Goal: Information Seeking & Learning: Learn about a topic

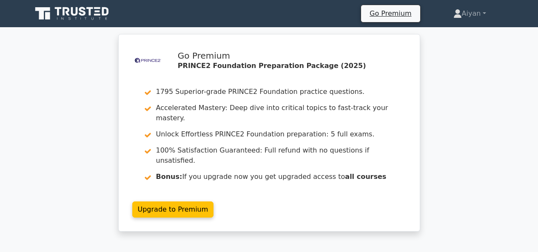
scroll to position [320, 0]
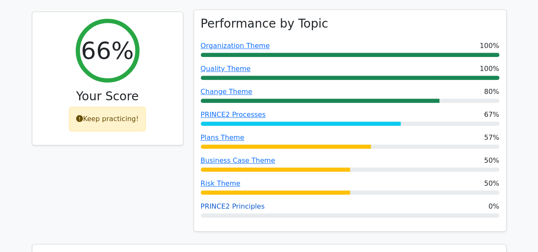
click at [240, 202] on link "PRINCE2 Principles" at bounding box center [233, 206] width 64 height 8
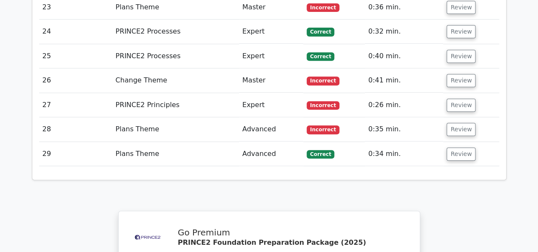
scroll to position [1772, 0]
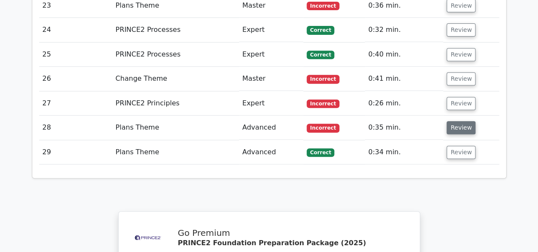
click at [462, 121] on button "Review" at bounding box center [461, 127] width 29 height 13
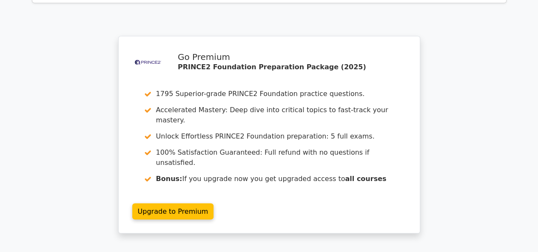
scroll to position [2370, 0]
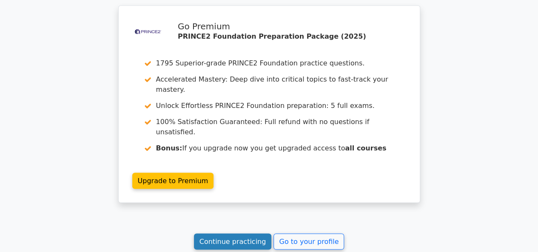
click at [225, 234] on link "Continue practicing" at bounding box center [233, 242] width 78 height 16
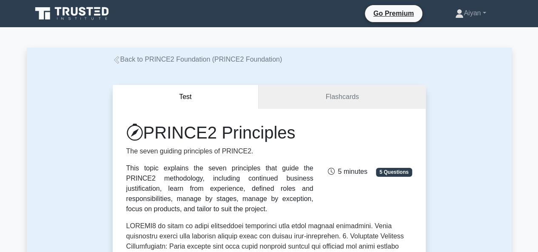
click at [240, 187] on div "This topic explains the seven principles that guide the PRINCE2 methodology, in…" at bounding box center [219, 188] width 187 height 51
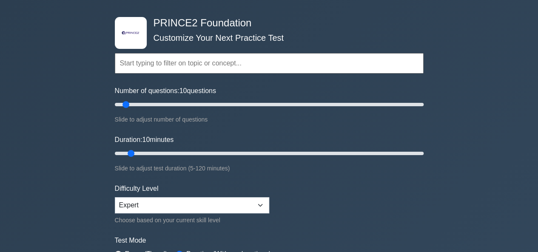
scroll to position [34, 0]
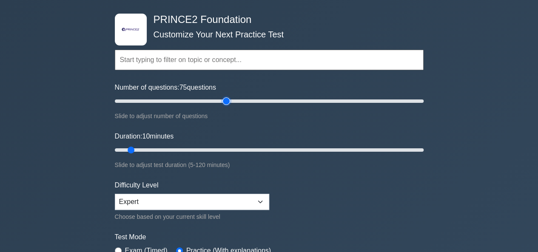
click at [226, 103] on input "Number of questions: 75 questions" at bounding box center [269, 101] width 309 height 10
click at [215, 102] on input "Number of questions: 70 questions" at bounding box center [269, 101] width 309 height 10
type input "60"
click at [202, 101] on input "Number of questions: 60 questions" at bounding box center [269, 101] width 309 height 10
click at [202, 147] on input "Duration: 35 minutes" at bounding box center [269, 150] width 309 height 10
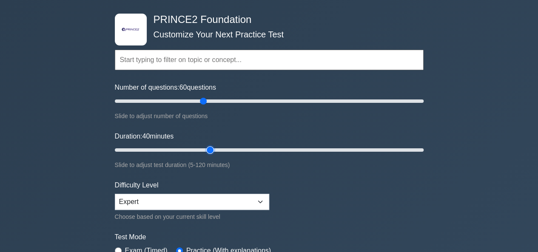
click at [205, 147] on input "Duration: 40 minutes" at bounding box center [269, 150] width 309 height 10
drag, startPoint x: 209, startPoint y: 148, endPoint x: 228, endPoint y: 147, distance: 18.8
click at [228, 147] on input "Duration: 40 minutes" at bounding box center [269, 150] width 309 height 10
click at [228, 147] on input "Duration: 45 minutes" at bounding box center [269, 150] width 309 height 10
click at [230, 148] on input "Duration: 50 minutes" at bounding box center [269, 150] width 309 height 10
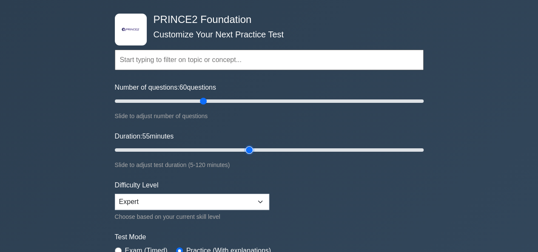
drag, startPoint x: 244, startPoint y: 152, endPoint x: 250, endPoint y: 150, distance: 5.9
click at [250, 150] on input "Duration: 55 minutes" at bounding box center [269, 150] width 309 height 10
click at [253, 150] on input "Duration: 55 minutes" at bounding box center [269, 150] width 309 height 10
type input "60"
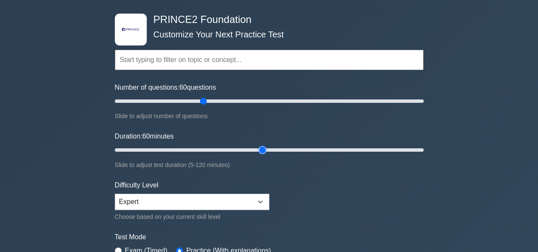
click at [257, 151] on input "Duration: 60 minutes" at bounding box center [269, 150] width 309 height 10
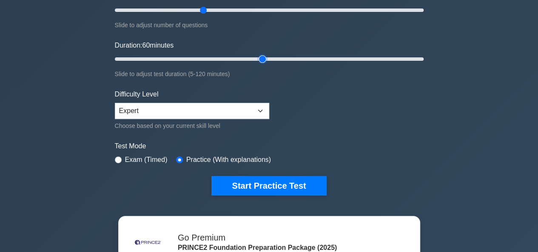
scroll to position [126, 0]
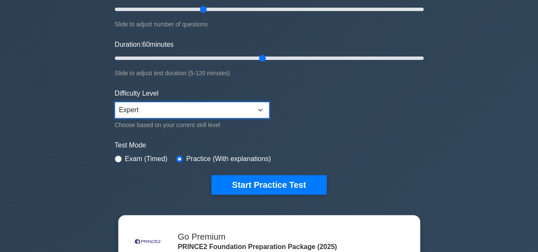
click at [206, 113] on select "Beginner Intermediate Expert" at bounding box center [192, 110] width 154 height 16
click at [115, 102] on select "Beginner Intermediate Expert" at bounding box center [192, 110] width 154 height 16
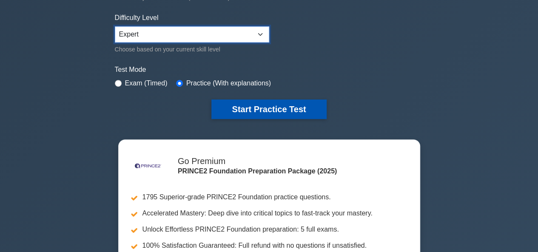
scroll to position [211, 0]
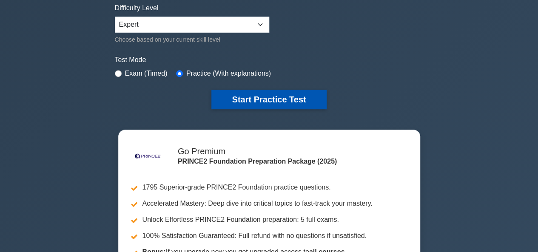
click at [259, 94] on button "Start Practice Test" at bounding box center [268, 100] width 115 height 20
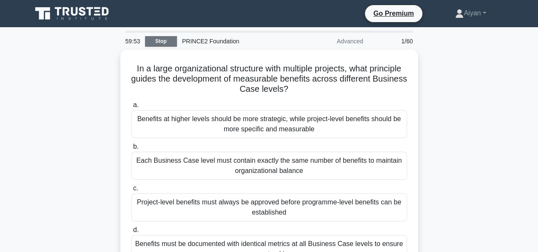
click at [166, 46] on link "Stop" at bounding box center [161, 41] width 32 height 11
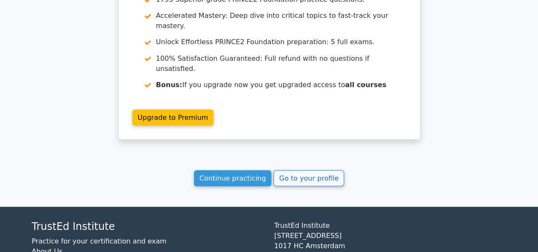
scroll to position [751, 0]
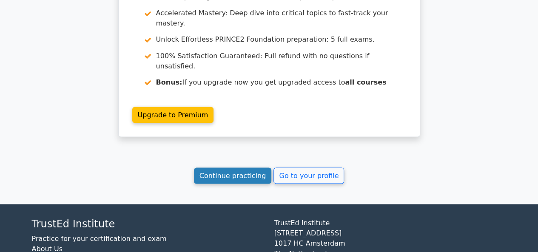
click at [241, 168] on link "Continue practicing" at bounding box center [233, 176] width 78 height 16
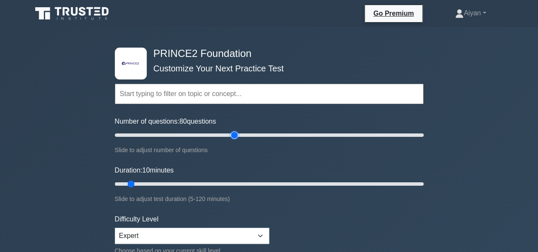
click at [236, 135] on input "Number of questions: 80 questions" at bounding box center [269, 135] width 309 height 10
click at [215, 135] on input "Number of questions: 70 questions" at bounding box center [269, 135] width 309 height 10
click at [211, 134] on input "Number of questions: 65 questions" at bounding box center [269, 135] width 309 height 10
click at [207, 133] on input "Number of questions: 65 questions" at bounding box center [269, 135] width 309 height 10
type input "60"
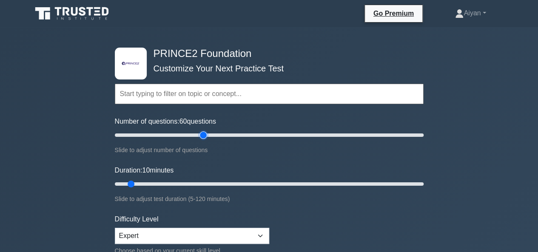
click at [204, 135] on input "Number of questions: 60 questions" at bounding box center [269, 135] width 309 height 10
drag, startPoint x: 202, startPoint y: 185, endPoint x: 248, endPoint y: 186, distance: 45.9
click at [248, 186] on input "Duration: 55 minutes" at bounding box center [269, 184] width 309 height 10
click at [253, 184] on input "Duration: 55 minutes" at bounding box center [269, 184] width 309 height 10
click at [256, 184] on input "Duration: 55 minutes" at bounding box center [269, 184] width 309 height 10
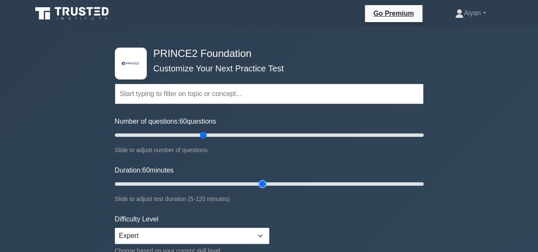
type input "60"
click at [262, 182] on input "Duration: 60 minutes" at bounding box center [269, 184] width 309 height 10
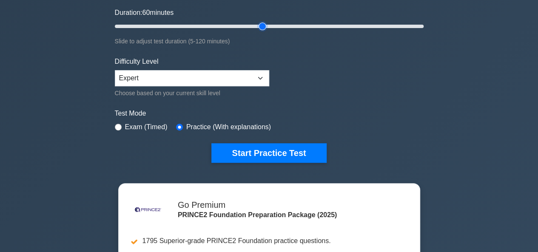
scroll to position [146, 0]
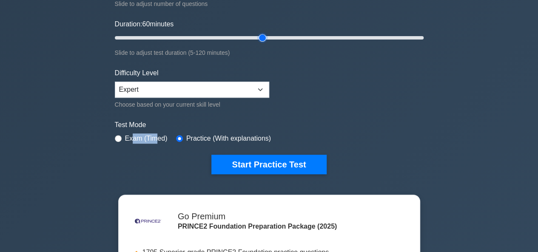
drag, startPoint x: 153, startPoint y: 139, endPoint x: 133, endPoint y: 138, distance: 20.4
click at [133, 138] on label "Exam (Timed)" at bounding box center [146, 139] width 43 height 10
click at [121, 137] on input "radio" at bounding box center [118, 138] width 7 height 7
radio input "true"
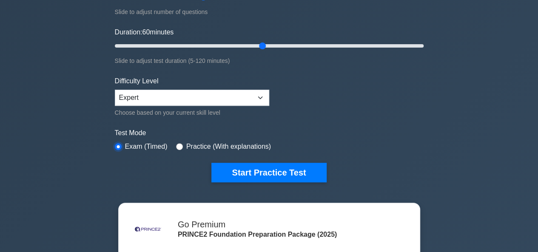
scroll to position [139, 0]
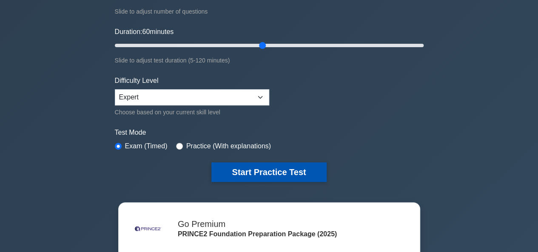
click at [268, 167] on button "Start Practice Test" at bounding box center [268, 172] width 115 height 20
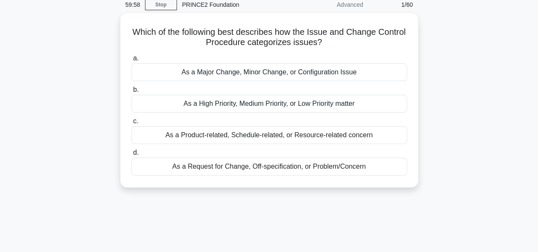
scroll to position [37, 0]
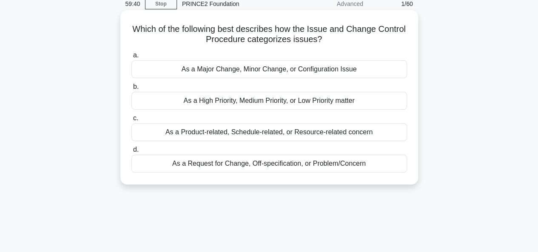
click at [296, 165] on div "As a Request for Change, Off-specification, or Problem/Concern" at bounding box center [269, 164] width 276 height 18
click at [131, 153] on input "d. As a Request for Change, Off-specification, or Problem/Concern" at bounding box center [131, 150] width 0 height 6
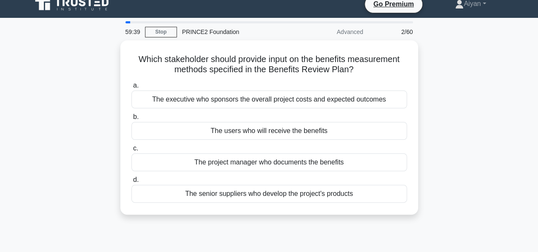
scroll to position [0, 0]
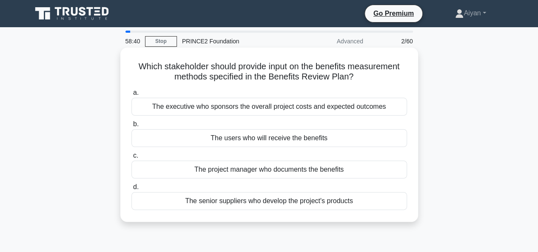
click at [299, 110] on div "The executive who sponsors the overall project costs and expected outcomes" at bounding box center [269, 107] width 276 height 18
click at [131, 96] on input "a. The executive who sponsors the overall project costs and expected outcomes" at bounding box center [131, 93] width 0 height 6
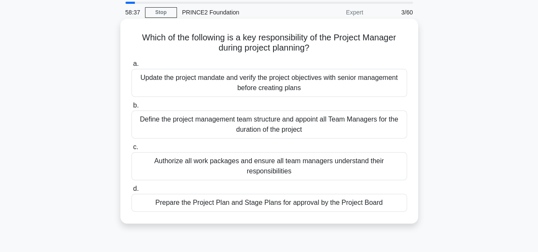
scroll to position [29, 0]
click at [296, 204] on div "Prepare the Project Plan and Stage Plans for approval by the Project Board" at bounding box center [269, 203] width 276 height 18
click at [131, 191] on input "d. Prepare the Project Plan and Stage Plans for approval by the Project Board" at bounding box center [131, 189] width 0 height 6
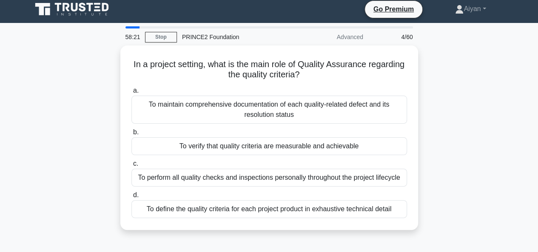
scroll to position [0, 0]
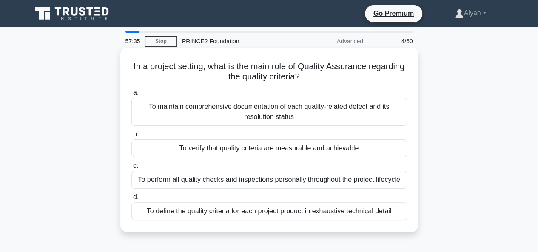
click at [257, 146] on div "To verify that quality criteria are measurable and achievable" at bounding box center [269, 149] width 276 height 18
click at [131, 137] on input "b. To verify that quality criteria are measurable and achievable" at bounding box center [131, 135] width 0 height 6
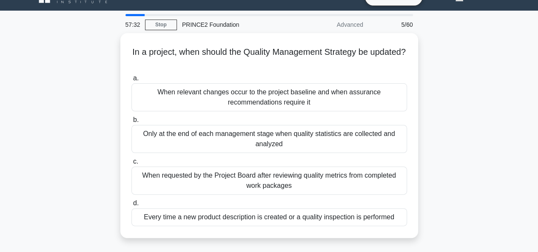
scroll to position [17, 0]
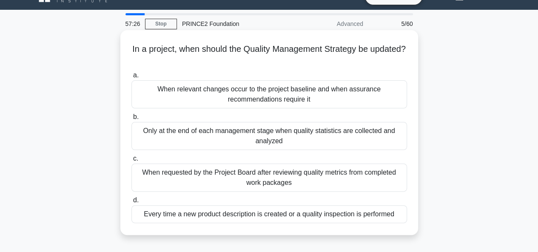
click at [329, 95] on div "When relevant changes occur to the project baseline and when assurance recommen…" at bounding box center [269, 94] width 276 height 28
click at [131, 78] on input "a. When relevant changes occur to the project baseline and when assurance recom…" at bounding box center [131, 76] width 0 height 6
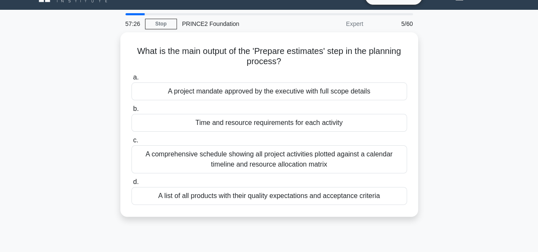
scroll to position [0, 0]
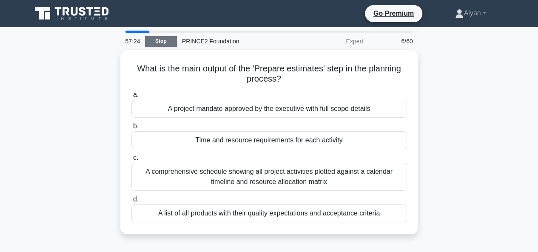
click at [157, 44] on link "Stop" at bounding box center [161, 41] width 32 height 11
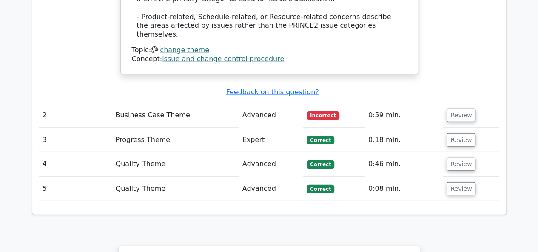
scroll to position [1019, 0]
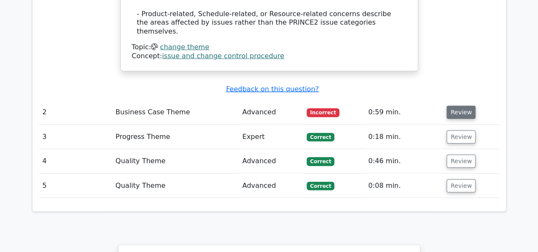
click at [464, 106] on button "Review" at bounding box center [461, 112] width 29 height 13
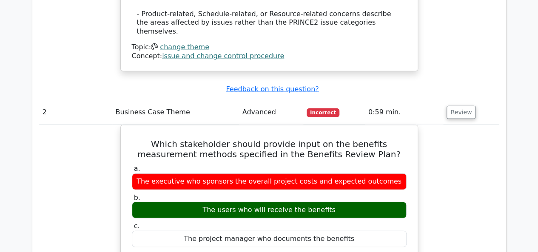
drag, startPoint x: 464, startPoint y: 71, endPoint x: 76, endPoint y: 144, distance: 395.5
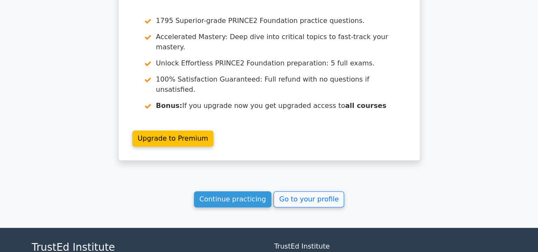
scroll to position [1761, 0]
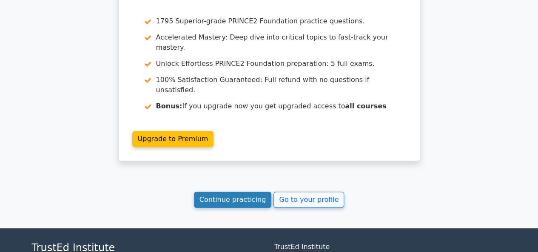
click at [227, 192] on link "Continue practicing" at bounding box center [233, 200] width 78 height 16
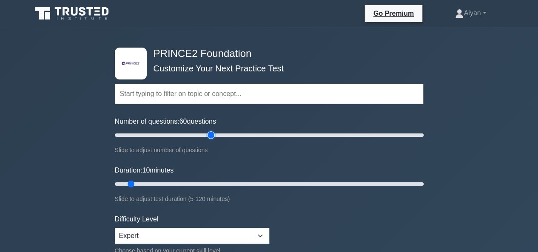
drag, startPoint x: 205, startPoint y: 137, endPoint x: 213, endPoint y: 137, distance: 7.7
click at [213, 137] on input "Number of questions: 60 questions" at bounding box center [269, 135] width 309 height 10
type input "60"
click at [205, 136] on input "Number of questions: 60 questions" at bounding box center [269, 135] width 309 height 10
drag, startPoint x: 205, startPoint y: 180, endPoint x: 209, endPoint y: 182, distance: 4.4
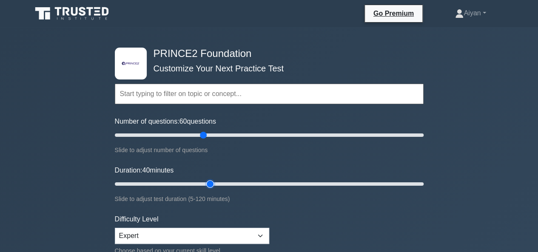
click at [209, 182] on input "Duration: 40 minutes" at bounding box center [269, 184] width 309 height 10
drag, startPoint x: 217, startPoint y: 183, endPoint x: 231, endPoint y: 183, distance: 14.9
click at [231, 183] on input "Duration: 45 minutes" at bounding box center [269, 184] width 309 height 10
click at [231, 183] on input "Duration: 50 minutes" at bounding box center [269, 184] width 309 height 10
click at [251, 183] on input "Duration: 55 minutes" at bounding box center [269, 184] width 309 height 10
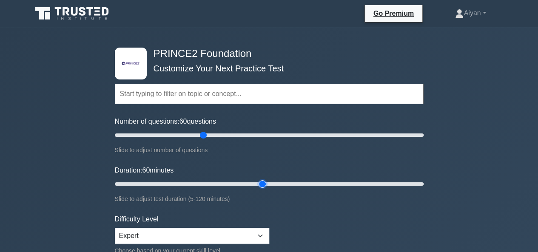
type input "60"
click at [258, 184] on input "Duration: 60 minutes" at bounding box center [269, 184] width 309 height 10
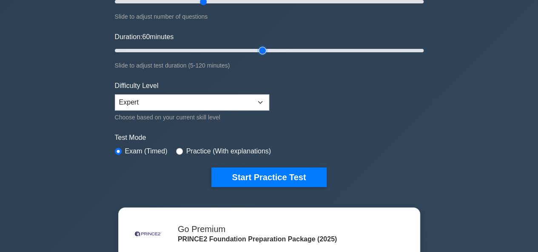
scroll to position [154, 0]
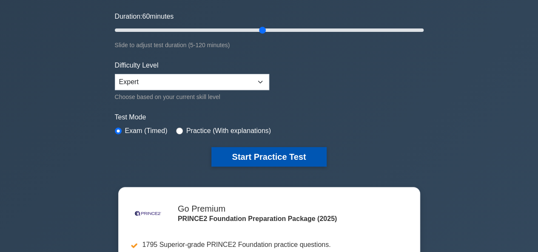
click at [272, 151] on button "Start Practice Test" at bounding box center [268, 157] width 115 height 20
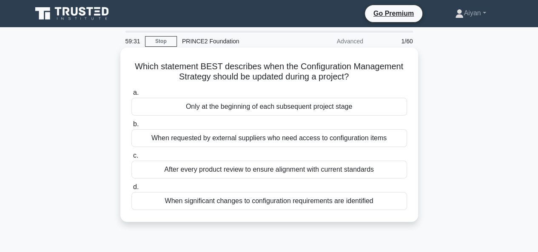
click at [305, 198] on div "When significant changes to configuration requirements are identified" at bounding box center [269, 201] width 276 height 18
click at [131, 190] on input "d. When significant changes to configuration requirements are identified" at bounding box center [131, 188] width 0 height 6
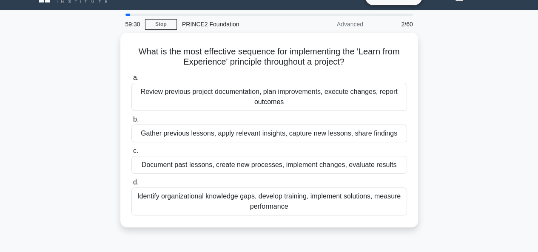
scroll to position [20, 0]
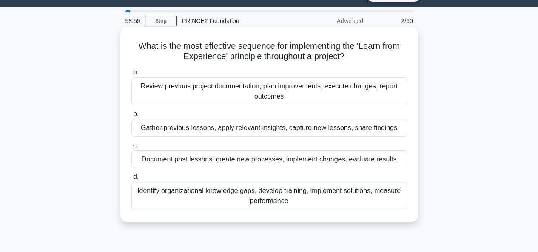
click at [382, 91] on div "Review previous project documentation, plan improvements, execute changes, repo…" at bounding box center [269, 91] width 276 height 28
click at [131, 75] on input "a. Review previous project documentation, plan improvements, execute changes, r…" at bounding box center [131, 73] width 0 height 6
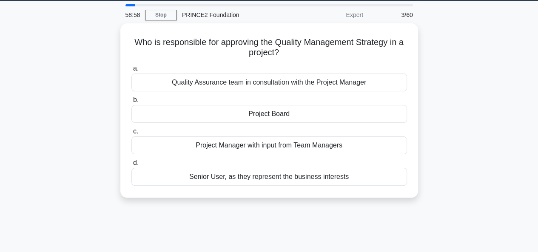
scroll to position [27, 0]
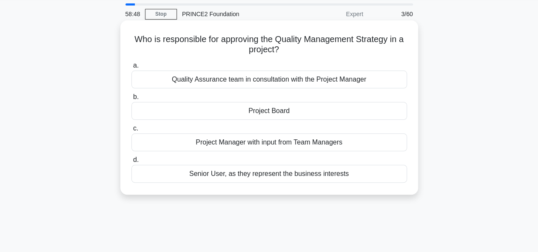
click at [306, 112] on div "Project Board" at bounding box center [269, 111] width 276 height 18
click at [131, 100] on input "b. Project Board" at bounding box center [131, 97] width 0 height 6
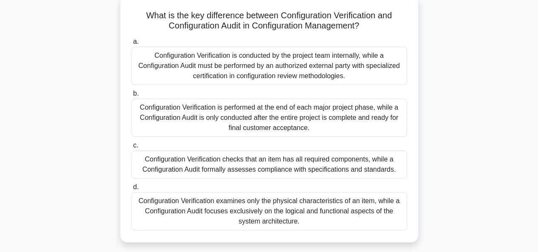
scroll to position [52, 0]
click at [356, 59] on div "Configuration Verification is conducted by the project team internally, while a…" at bounding box center [269, 65] width 276 height 38
click at [131, 44] on input "a. Configuration Verification is conducted by the project team internally, whil…" at bounding box center [131, 41] width 0 height 6
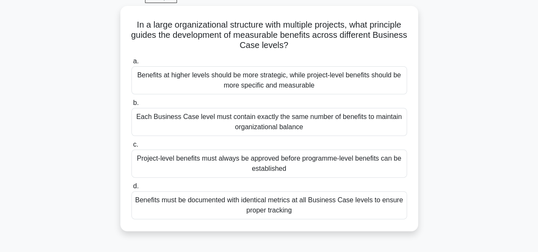
scroll to position [45, 0]
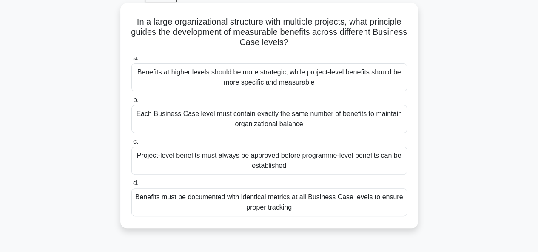
click at [330, 160] on div "Project-level benefits must always be approved before programme-level benefits …" at bounding box center [269, 161] width 276 height 28
click at [131, 145] on input "c. Project-level benefits must always be approved before programme-level benefi…" at bounding box center [131, 142] width 0 height 6
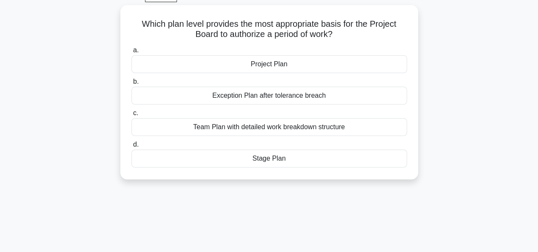
scroll to position [0, 0]
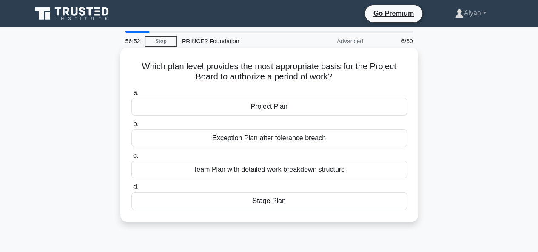
click at [324, 141] on div "Exception Plan after tolerance breach" at bounding box center [269, 138] width 276 height 18
click at [131, 127] on input "b. Exception Plan after tolerance breach" at bounding box center [131, 125] width 0 height 6
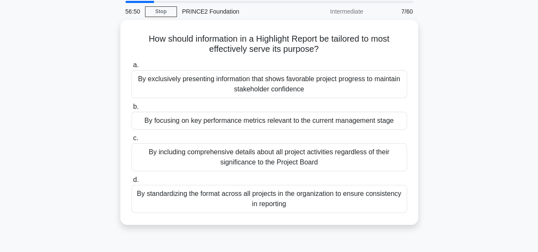
scroll to position [25, 0]
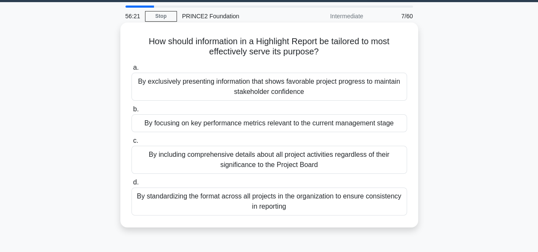
click at [355, 120] on div "By focusing on key performance metrics relevant to the current management stage" at bounding box center [269, 123] width 276 height 18
click at [131, 112] on input "b. By focusing on key performance metrics relevant to the current management st…" at bounding box center [131, 110] width 0 height 6
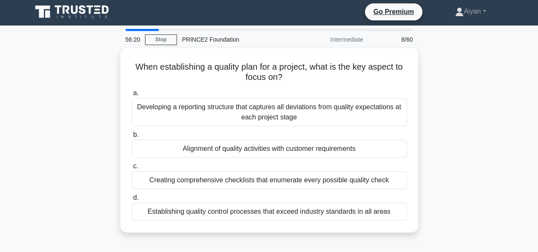
scroll to position [0, 0]
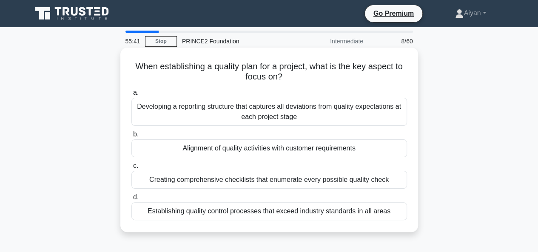
click at [329, 145] on div "Alignment of quality activities with customer requirements" at bounding box center [269, 149] width 276 height 18
click at [131, 137] on input "b. Alignment of quality activities with customer requirements" at bounding box center [131, 135] width 0 height 6
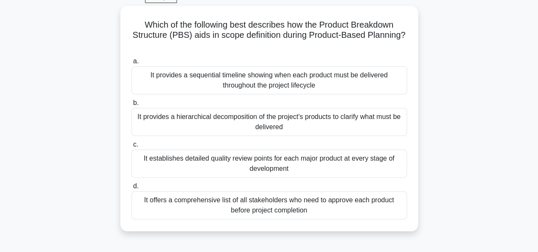
scroll to position [43, 0]
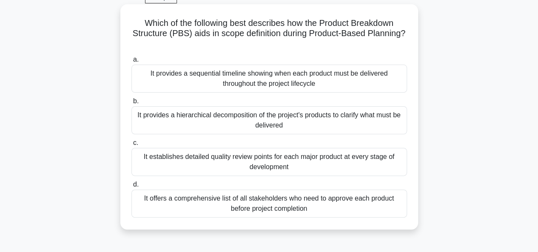
click at [297, 125] on div "It provides a hierarchical decomposition of the project's products to clarify w…" at bounding box center [269, 120] width 276 height 28
click at [131, 104] on input "b. It provides a hierarchical decomposition of the project's products to clarif…" at bounding box center [131, 102] width 0 height 6
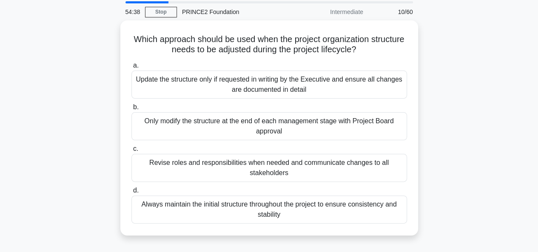
scroll to position [34, 0]
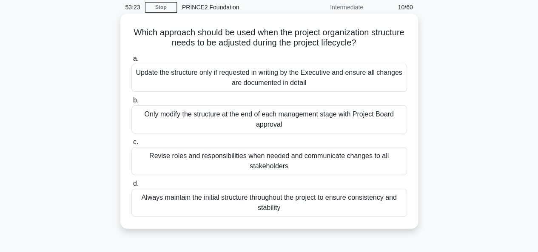
click at [323, 76] on div "Update the structure only if requested in writing by the Executive and ensure a…" at bounding box center [269, 78] width 276 height 28
click at [131, 62] on input "a. Update the structure only if requested in writing by the Executive and ensur…" at bounding box center [131, 59] width 0 height 6
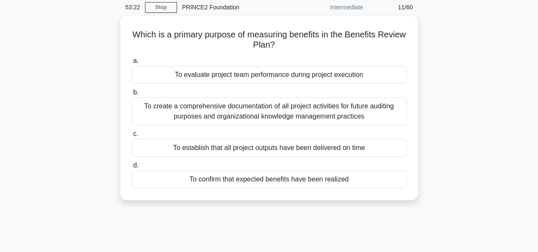
scroll to position [0, 0]
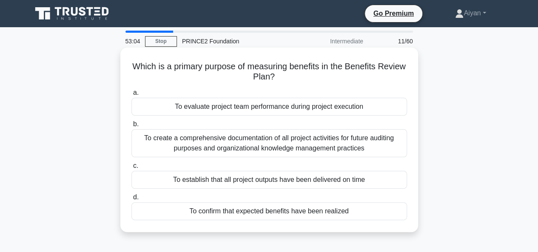
click at [356, 211] on div "To confirm that expected benefits have been realized" at bounding box center [269, 211] width 276 height 18
click at [131, 200] on input "d. To confirm that expected benefits have been realized" at bounding box center [131, 198] width 0 height 6
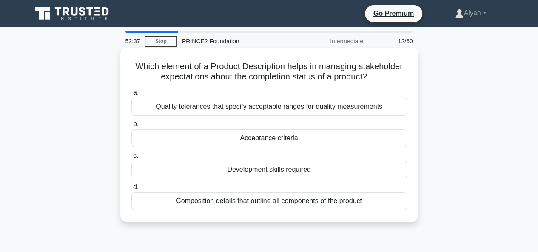
click at [280, 138] on div "Acceptance criteria" at bounding box center [269, 138] width 276 height 18
click at [131, 127] on input "b. Acceptance criteria" at bounding box center [131, 125] width 0 height 6
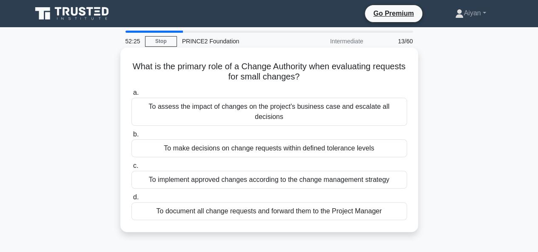
click at [323, 143] on div "To make decisions on change requests within defined tolerance levels" at bounding box center [269, 149] width 276 height 18
click at [131, 137] on input "b. To make decisions on change requests within defined tolerance levels" at bounding box center [131, 135] width 0 height 6
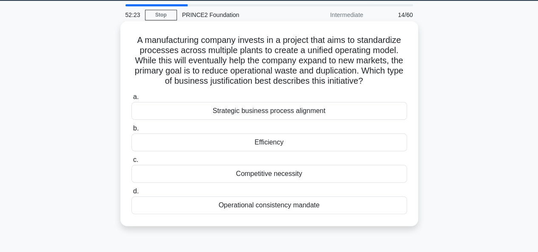
scroll to position [29, 0]
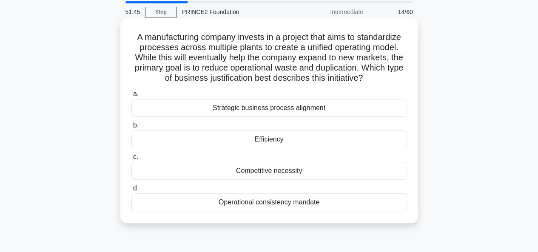
click at [303, 142] on div "Efficiency" at bounding box center [269, 140] width 276 height 18
click at [131, 128] on input "b. Efficiency" at bounding box center [131, 126] width 0 height 6
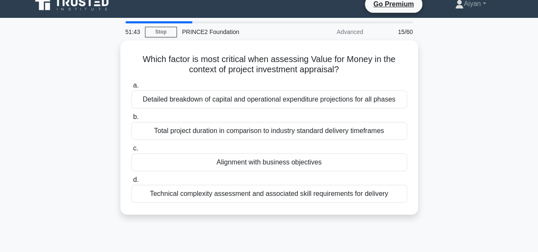
scroll to position [9, 0]
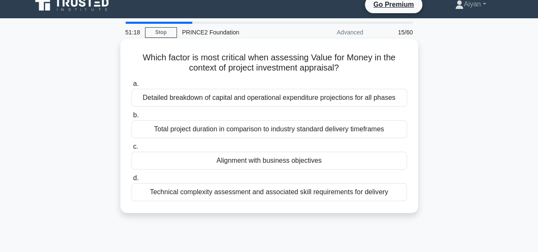
click at [311, 100] on div "Detailed breakdown of capital and operational expenditure projections for all p…" at bounding box center [269, 98] width 276 height 18
click at [131, 87] on input "a. Detailed breakdown of capital and operational expenditure projections for al…" at bounding box center [131, 84] width 0 height 6
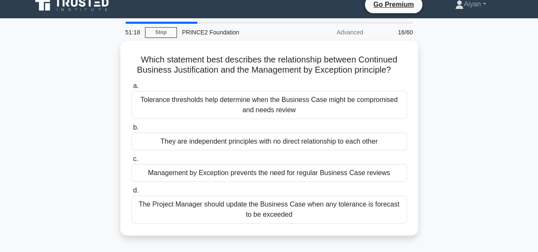
scroll to position [0, 0]
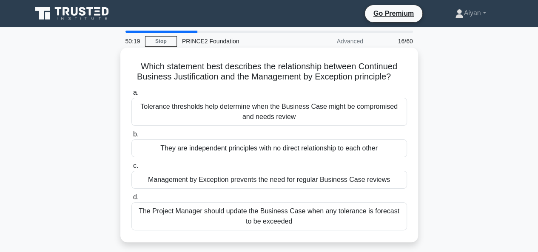
click at [330, 160] on div "a. Tolerance thresholds help determine when the Business Case might be compromi…" at bounding box center [269, 159] width 286 height 146
click at [343, 154] on div "They are independent principles with no direct relationship to each other" at bounding box center [269, 149] width 276 height 18
click at [131, 137] on input "b. They are independent principles with no direct relationship to each other" at bounding box center [131, 135] width 0 height 6
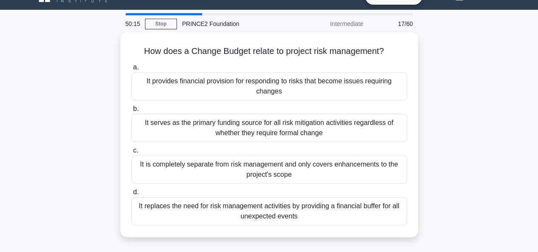
scroll to position [18, 0]
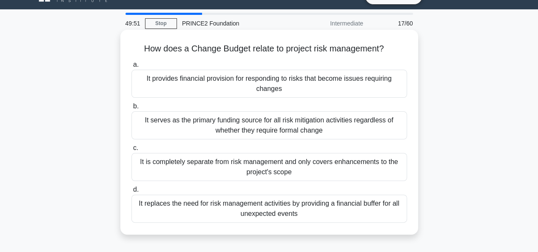
click at [371, 86] on div "It provides financial provision for responding to risks that become issues requ…" at bounding box center [269, 84] width 276 height 28
click at [131, 68] on input "a. It provides financial provision for responding to risks that become issues r…" at bounding box center [131, 65] width 0 height 6
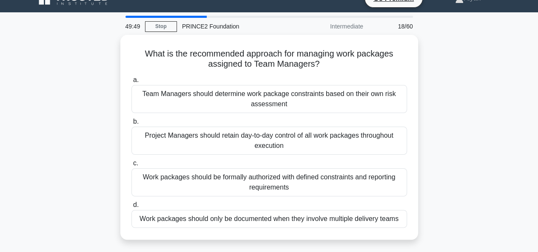
scroll to position [17, 0]
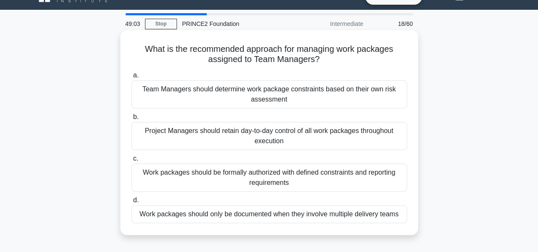
click at [358, 178] on div "Work packages should be formally authorized with defined constraints and report…" at bounding box center [269, 178] width 276 height 28
click at [131, 162] on input "c. Work packages should be formally authorized with defined constraints and rep…" at bounding box center [131, 159] width 0 height 6
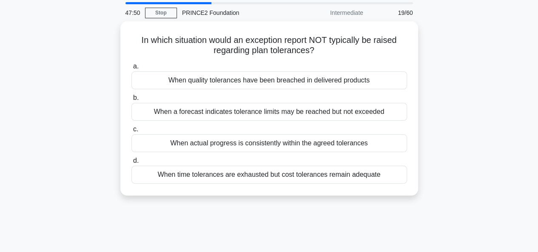
scroll to position [28, 0]
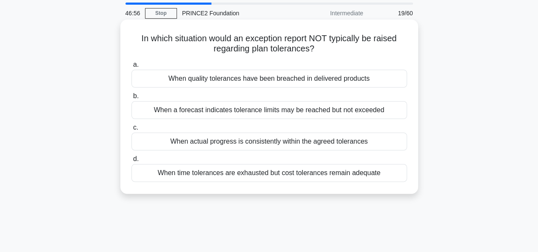
click at [390, 111] on div "When a forecast indicates tolerance limits may be reached but not exceeded" at bounding box center [269, 110] width 276 height 18
click at [131, 99] on input "b. When a forecast indicates tolerance limits may be reached but not exceeded" at bounding box center [131, 97] width 0 height 6
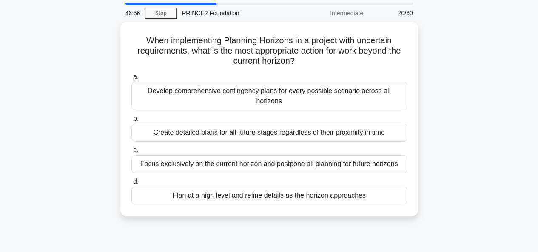
scroll to position [0, 0]
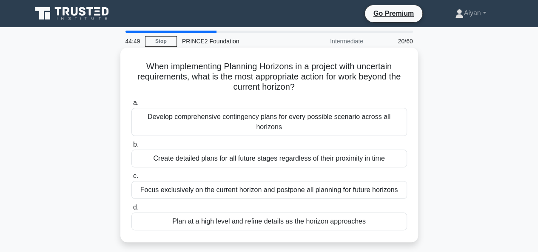
click at [301, 221] on div "a. Develop comprehensive contingency plans for every possible scenario across a…" at bounding box center [269, 164] width 286 height 136
click at [295, 213] on div "Plan at a high level and refine details as the horizon approaches" at bounding box center [269, 222] width 276 height 18
click at [131, 211] on input "d. Plan at a high level and refine details as the horizon approaches" at bounding box center [131, 208] width 0 height 6
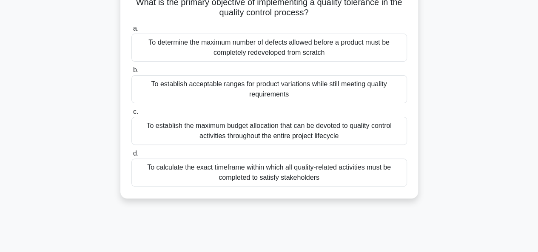
scroll to position [52, 0]
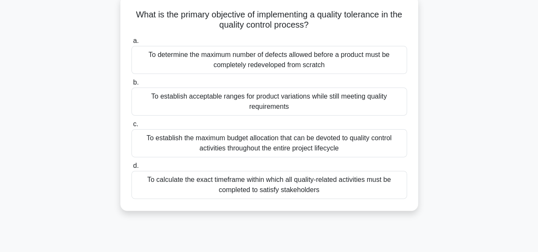
click at [251, 109] on div "To establish acceptable ranges for product variations while still meeting quali…" at bounding box center [269, 102] width 276 height 28
click at [131, 85] on input "b. To establish acceptable ranges for product variations while still meeting qu…" at bounding box center [131, 83] width 0 height 6
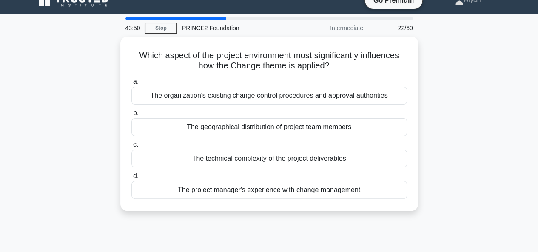
scroll to position [0, 0]
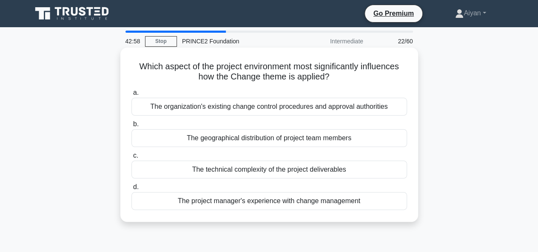
click at [356, 106] on div "The organization's existing change control procedures and approval authorities" at bounding box center [269, 107] width 276 height 18
click at [131, 96] on input "a. The organization's existing change control procedures and approval authoriti…" at bounding box center [131, 93] width 0 height 6
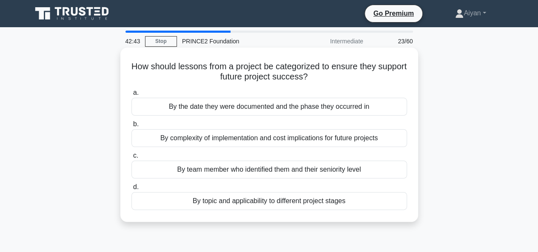
click at [326, 137] on div "By complexity of implementation and cost implications for future projects" at bounding box center [269, 138] width 276 height 18
click at [131, 127] on input "b. By complexity of implementation and cost implications for future projects" at bounding box center [131, 125] width 0 height 6
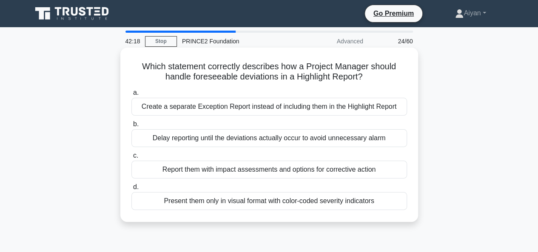
click at [342, 169] on div "Report them with impact assessments and options for corrective action" at bounding box center [269, 170] width 276 height 18
click at [131, 159] on input "c. Report them with impact assessments and options for corrective action" at bounding box center [131, 156] width 0 height 6
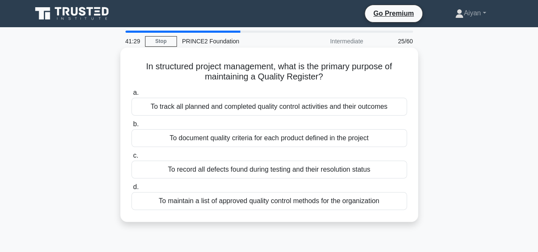
click at [325, 138] on div "To document quality criteria for each product defined in the project" at bounding box center [269, 138] width 276 height 18
click at [131, 127] on input "b. To document quality criteria for each product defined in the project" at bounding box center [131, 125] width 0 height 6
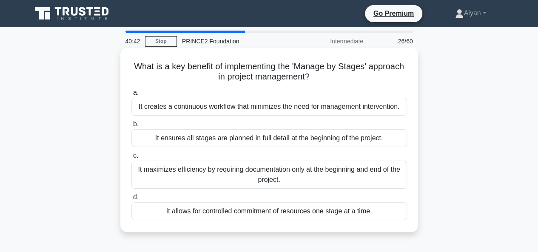
click at [310, 211] on div "It allows for controlled commitment of resources one stage at a time." at bounding box center [269, 211] width 276 height 18
click at [131, 200] on input "d. It allows for controlled commitment of resources one stage at a time." at bounding box center [131, 198] width 0 height 6
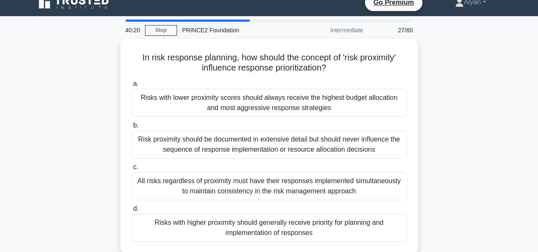
scroll to position [11, 0]
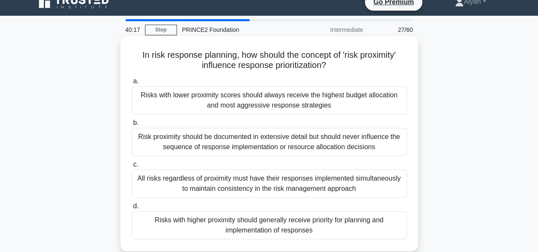
click at [298, 224] on div "Risks with higher proximity should generally receive priority for planning and …" at bounding box center [269, 225] width 276 height 28
click at [131, 209] on input "d. Risks with higher proximity should generally receive priority for planning a…" at bounding box center [131, 207] width 0 height 6
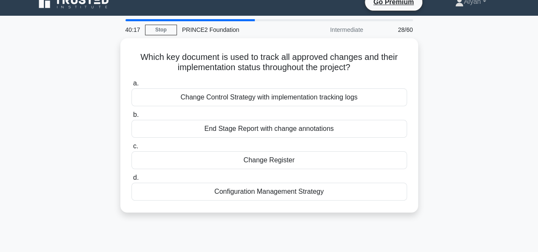
scroll to position [0, 0]
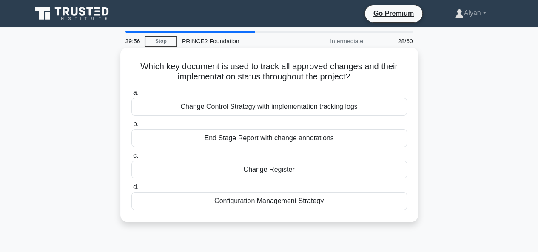
click at [308, 207] on div "Configuration Management Strategy" at bounding box center [269, 201] width 276 height 18
click at [131, 190] on input "d. Configuration Management Strategy" at bounding box center [131, 188] width 0 height 6
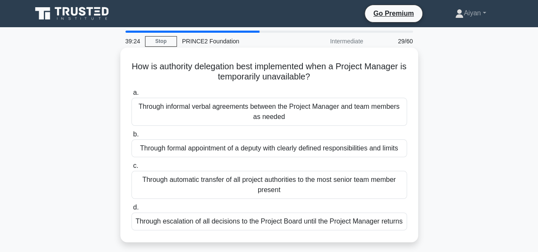
click at [342, 222] on div "Through escalation of all decisions to the Project Board until the Project Mana…" at bounding box center [269, 222] width 276 height 18
click at [131, 211] on input "d. Through escalation of all decisions to the Project Board until the Project M…" at bounding box center [131, 208] width 0 height 6
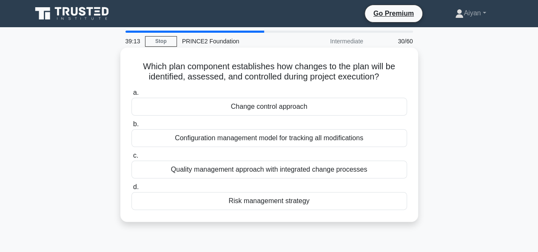
click at [306, 106] on div "Change control approach" at bounding box center [269, 107] width 276 height 18
click at [131, 96] on input "a. Change control approach" at bounding box center [131, 93] width 0 height 6
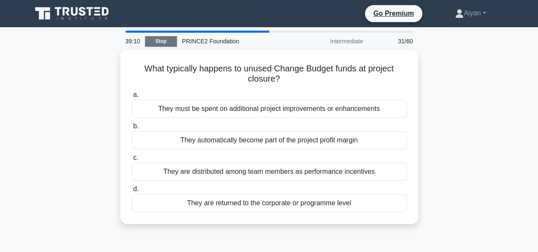
click at [165, 43] on link "Stop" at bounding box center [161, 41] width 32 height 11
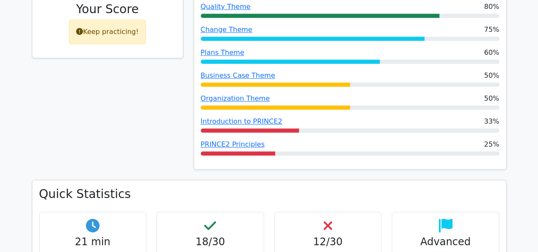
scroll to position [406, 0]
